Goal: Navigation & Orientation: Find specific page/section

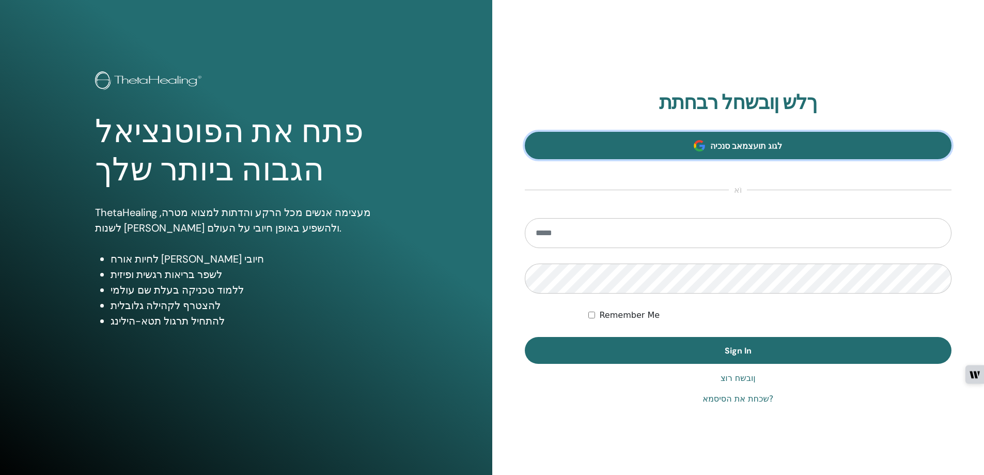
click at [781, 144] on span "לגוג תועצמאב סנכיה" at bounding box center [747, 146] width 72 height 11
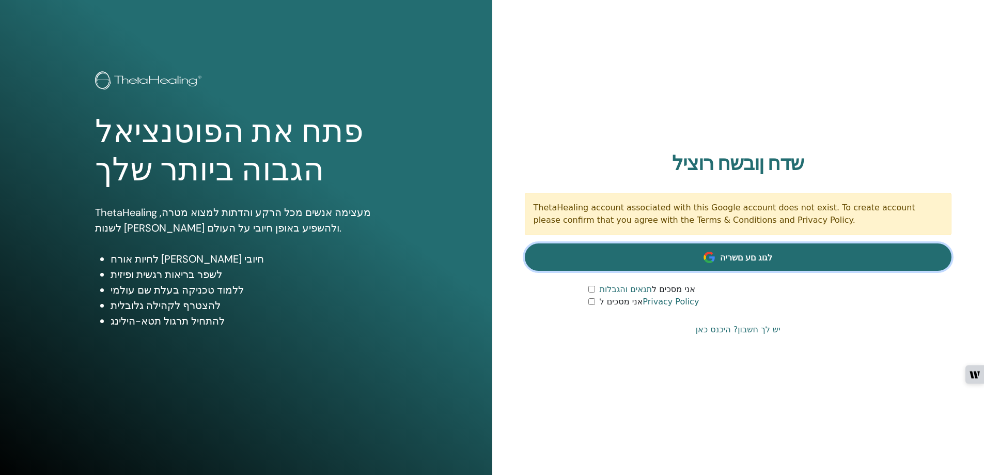
click at [824, 256] on link "לגוג םע םשריה" at bounding box center [738, 256] width 427 height 27
click at [746, 257] on span "לגוג םע םשריה" at bounding box center [746, 257] width 52 height 11
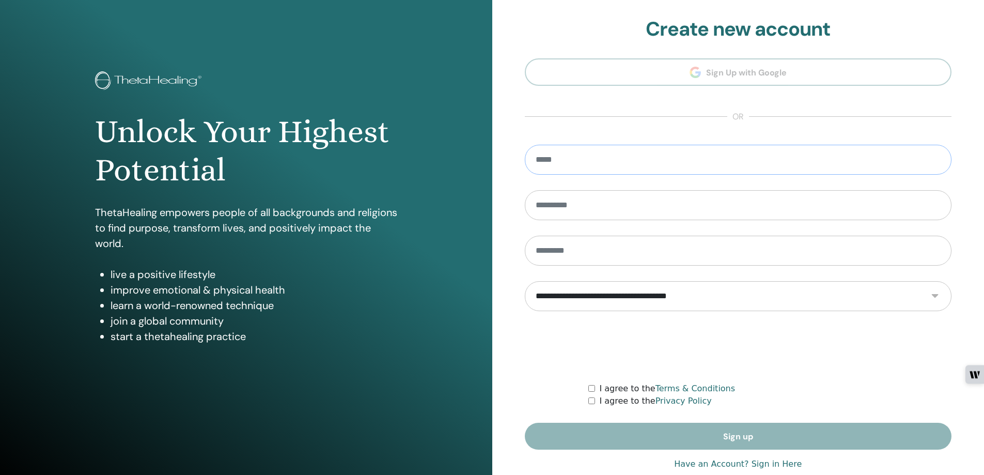
click at [569, 165] on input "email" at bounding box center [738, 160] width 427 height 30
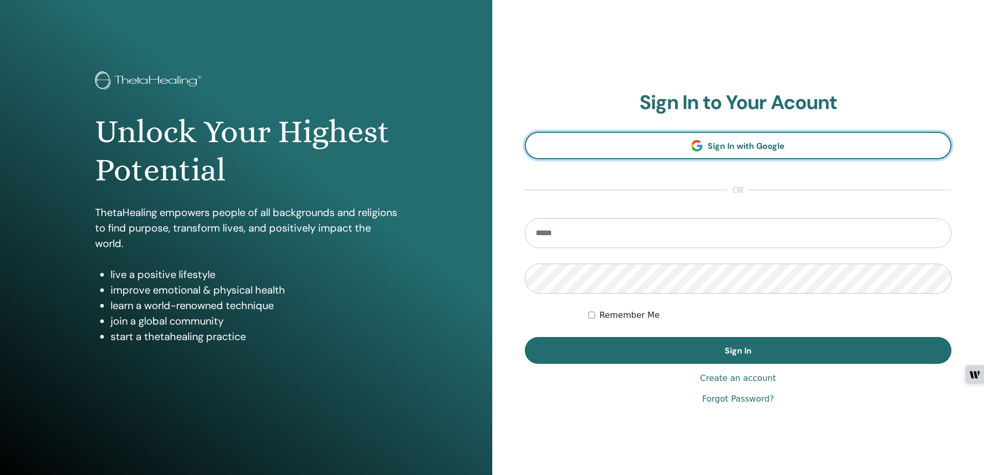
click at [742, 142] on span "Sign In with Google" at bounding box center [746, 146] width 77 height 11
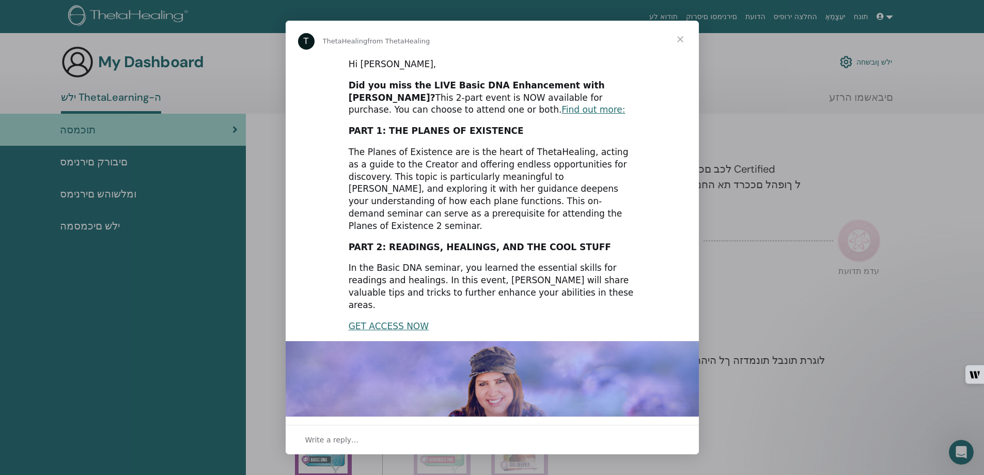
click at [681, 38] on span "Close" at bounding box center [680, 39] width 37 height 37
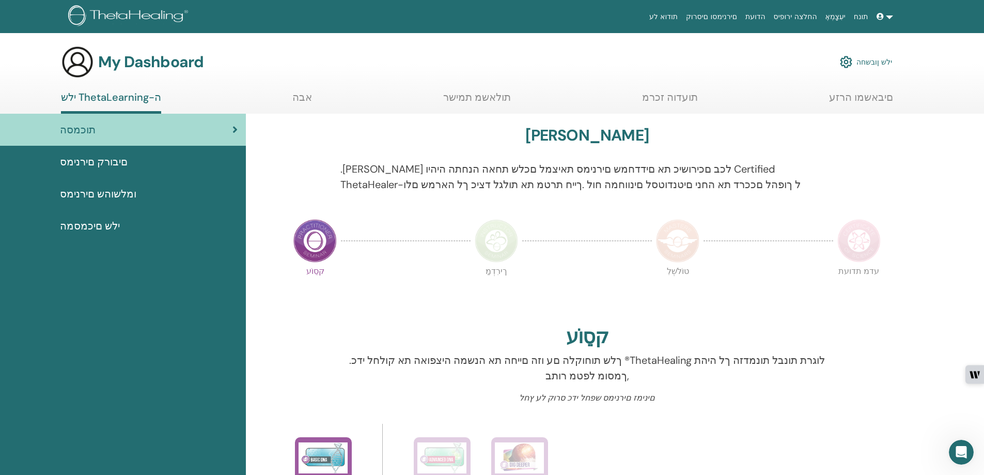
click at [121, 8] on img at bounding box center [130, 16] width 124 height 23
click at [892, 18] on link at bounding box center [885, 16] width 25 height 19
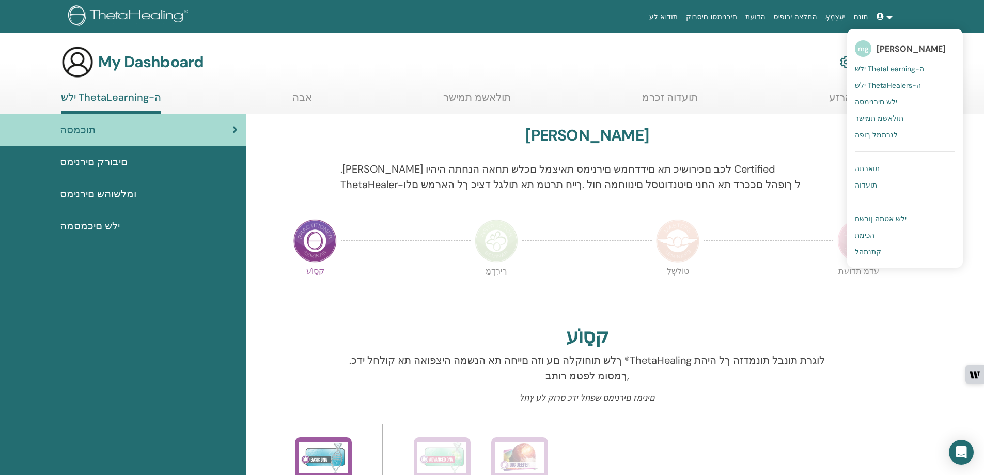
click at [891, 18] on link at bounding box center [885, 16] width 25 height 19
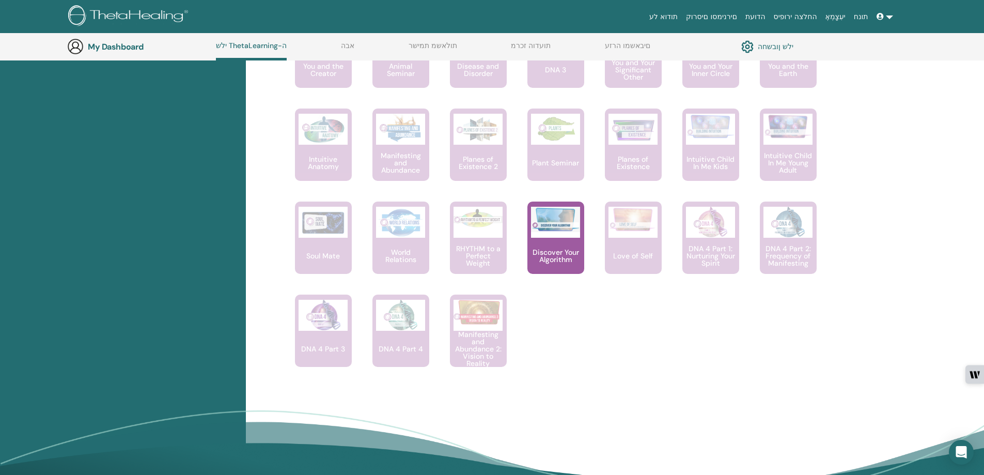
scroll to position [531, 0]
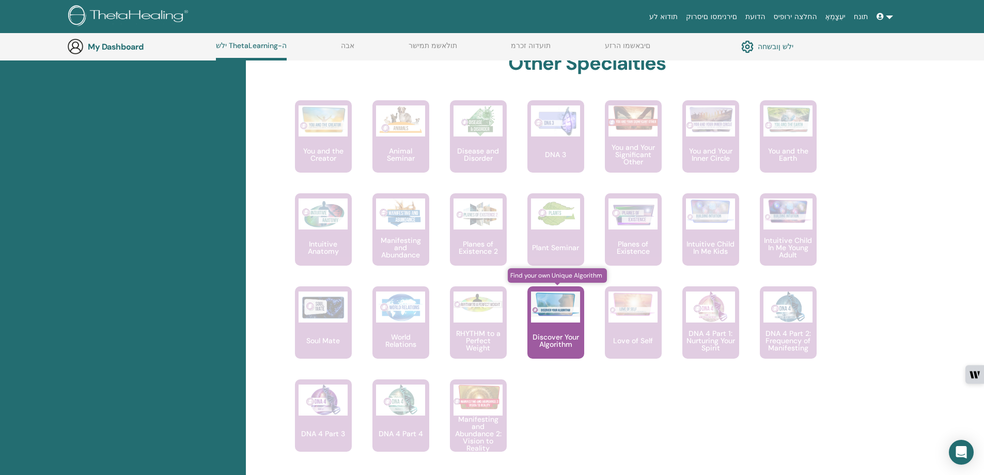
click at [552, 330] on div "Discover Your Algorithm" at bounding box center [556, 322] width 57 height 72
